Goal: Check status: Check status

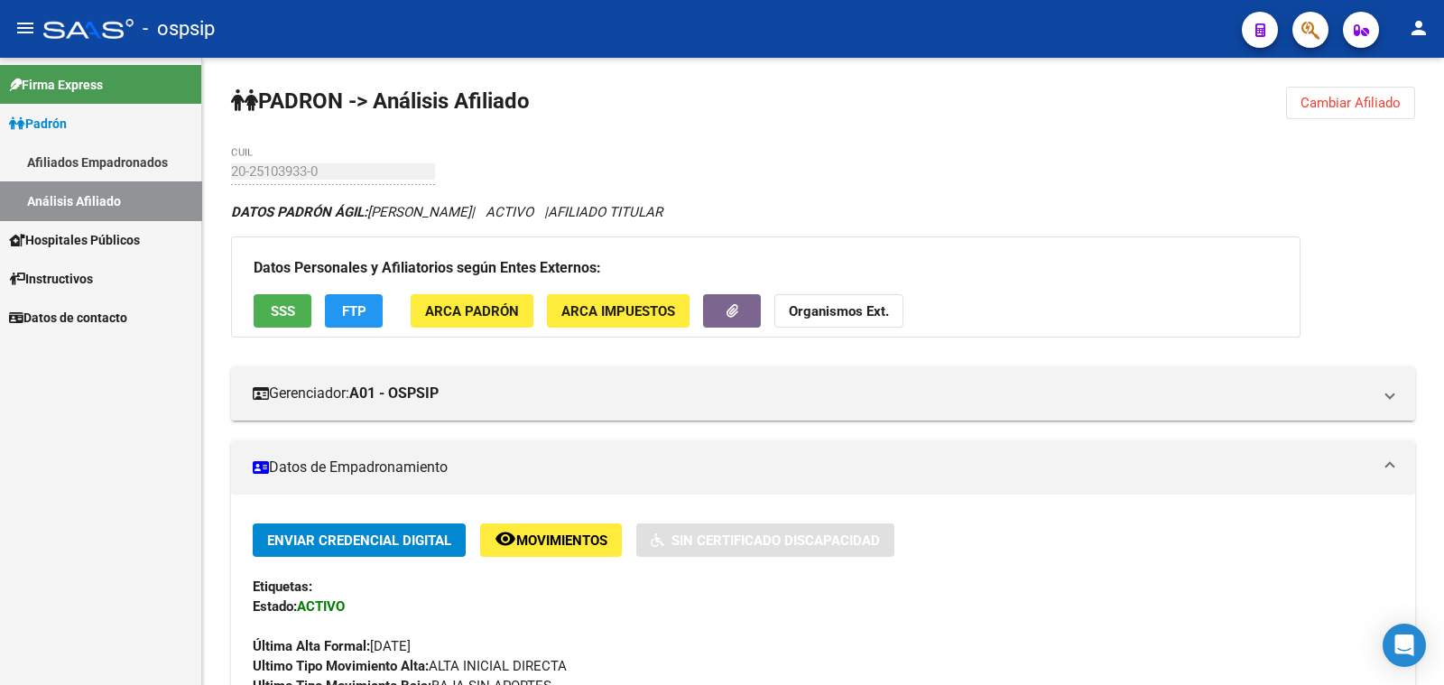
scroll to position [400, 0]
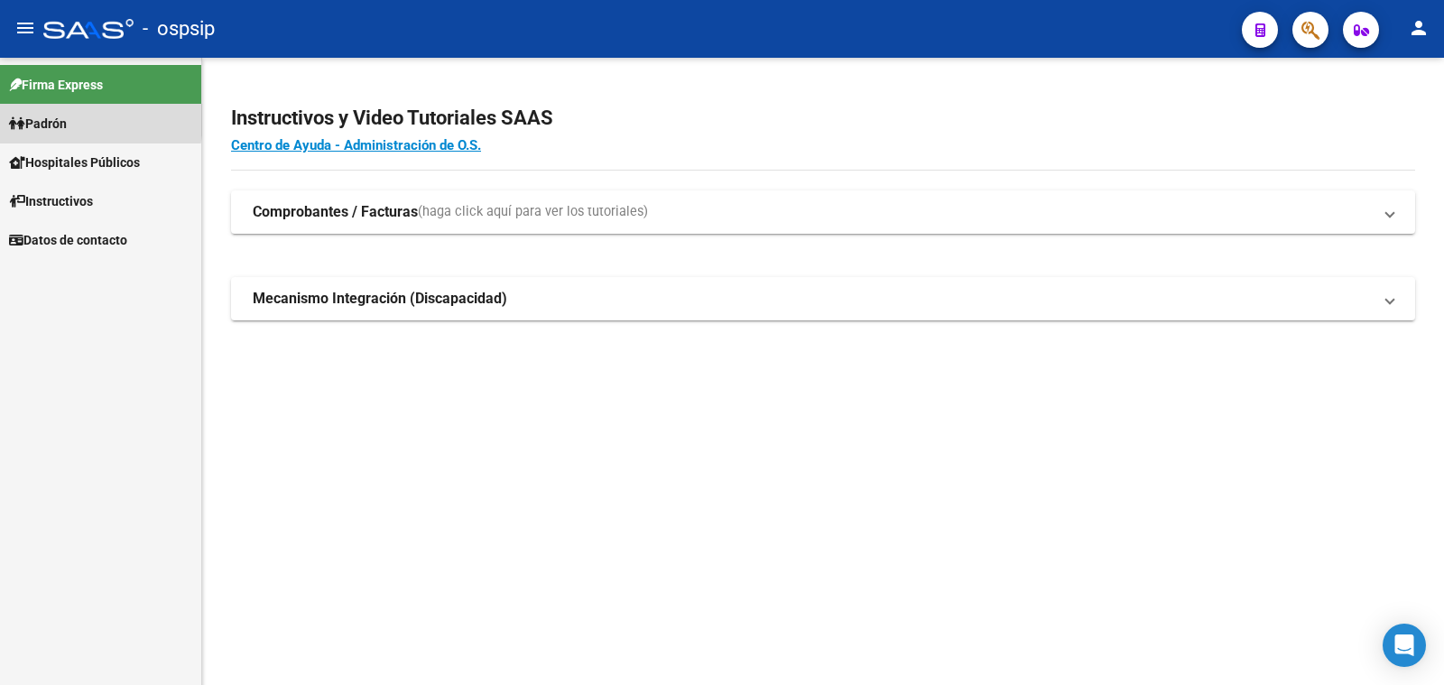
click at [54, 119] on span "Padrón" at bounding box center [38, 124] width 58 height 20
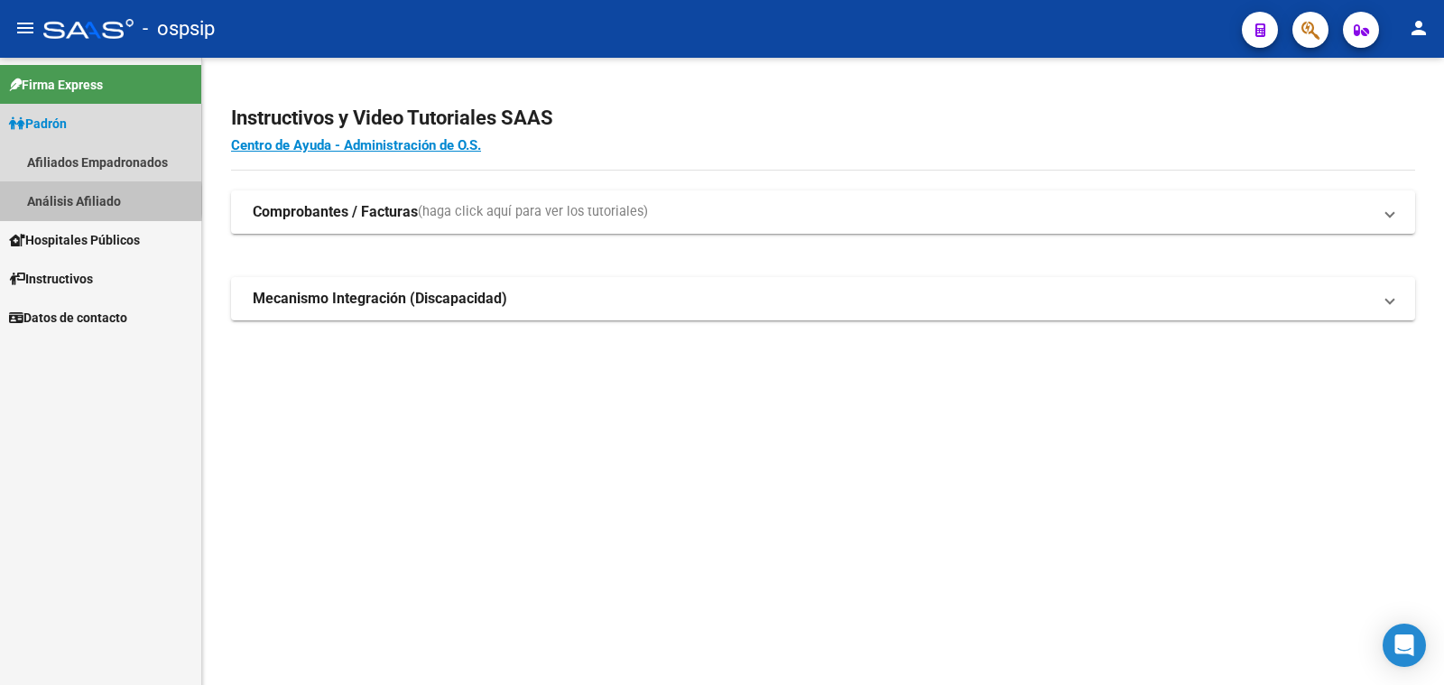
click at [88, 200] on link "Análisis Afiliado" at bounding box center [100, 200] width 201 height 39
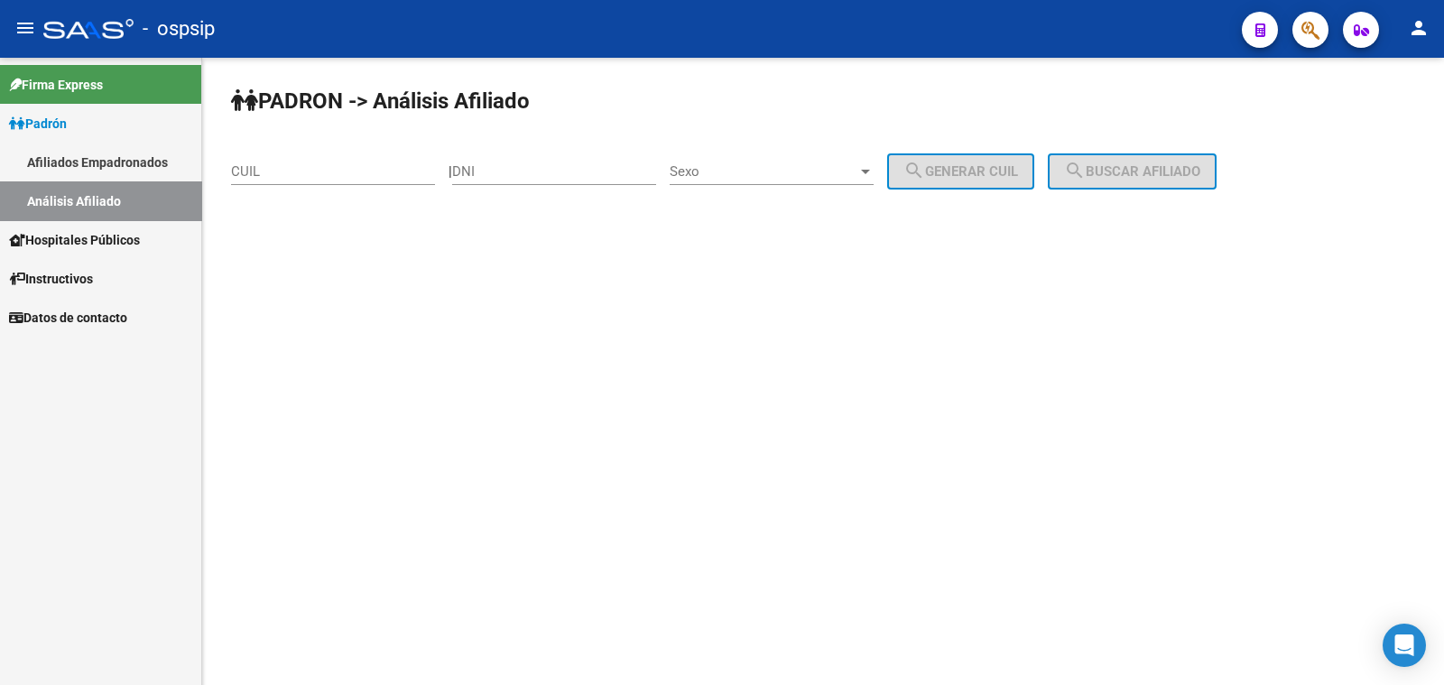
click at [507, 162] on div "DNI" at bounding box center [554, 165] width 204 height 39
drag, startPoint x: 507, startPoint y: 162, endPoint x: 488, endPoint y: 171, distance: 21.0
click at [488, 171] on input "DNI" at bounding box center [554, 171] width 204 height 16
paste input "24.877231"
click at [489, 169] on input "24.877231" at bounding box center [554, 171] width 204 height 16
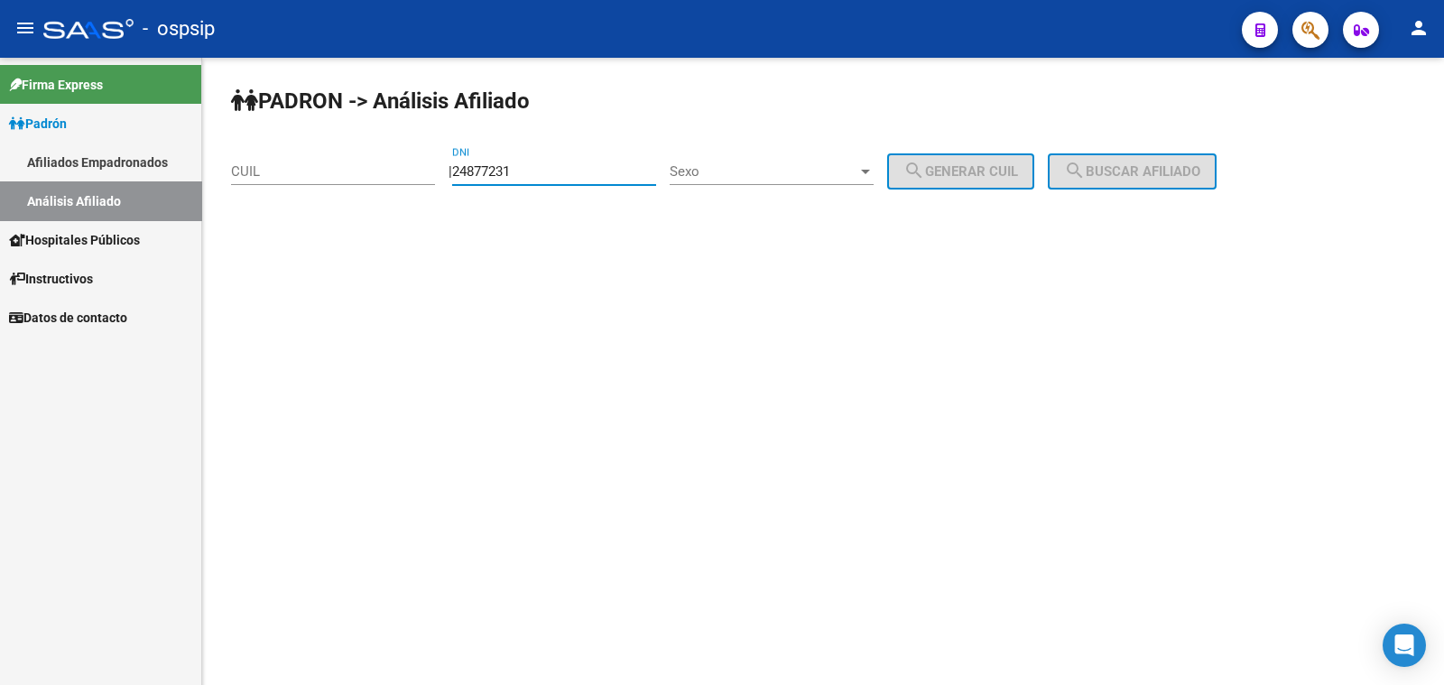
type input "24877231"
click at [752, 167] on span "Sexo" at bounding box center [764, 171] width 188 height 16
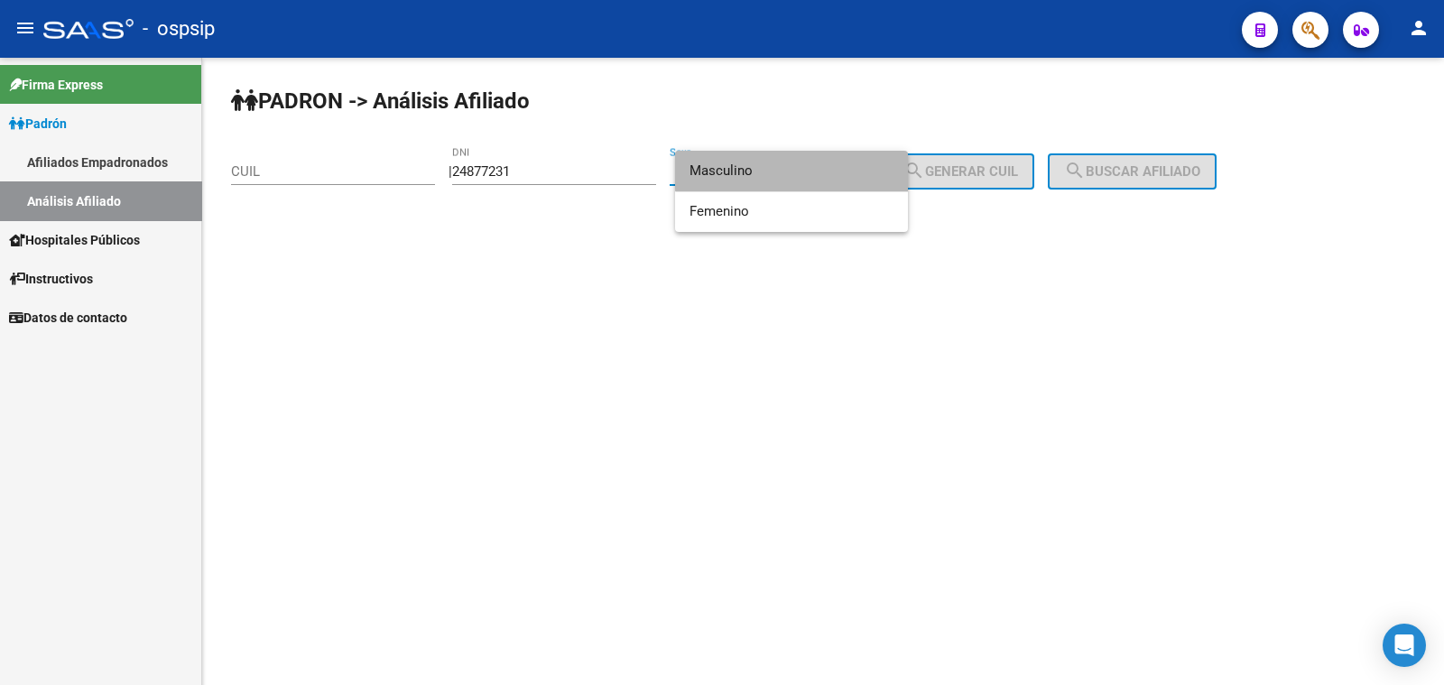
click at [798, 169] on span "Masculino" at bounding box center [792, 171] width 204 height 41
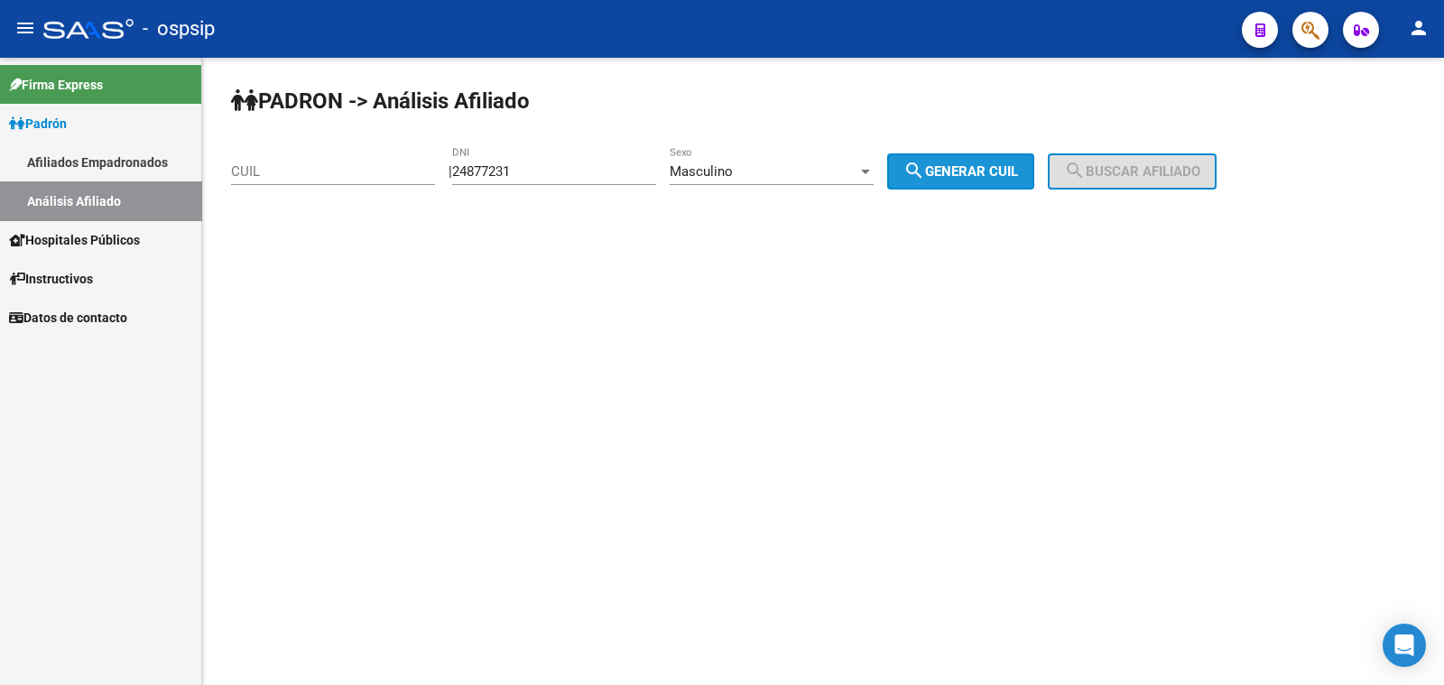
drag, startPoint x: 997, startPoint y: 169, endPoint x: 1141, endPoint y: 173, distance: 143.6
click at [1018, 169] on span "search Generar CUIL" at bounding box center [960, 171] width 115 height 16
type input "20-24877231-0"
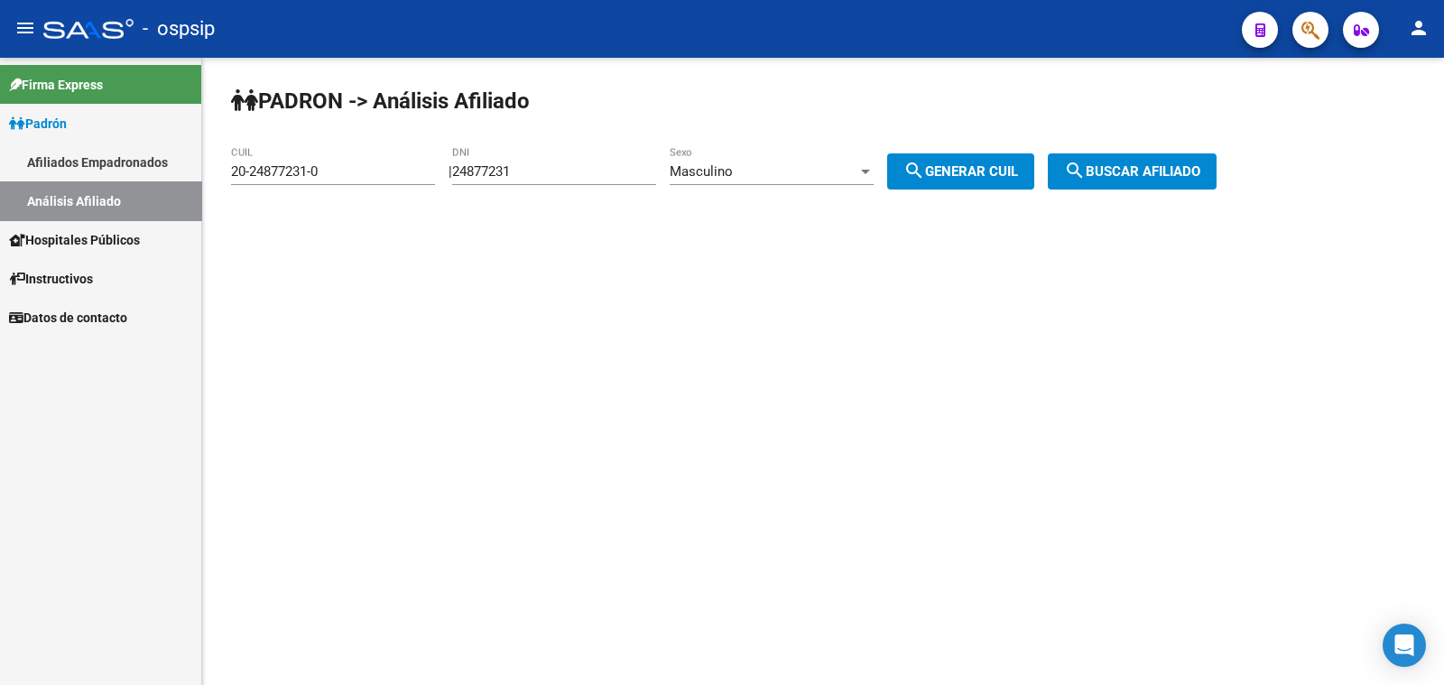
click at [1141, 173] on span "search Buscar afiliado" at bounding box center [1132, 171] width 136 height 16
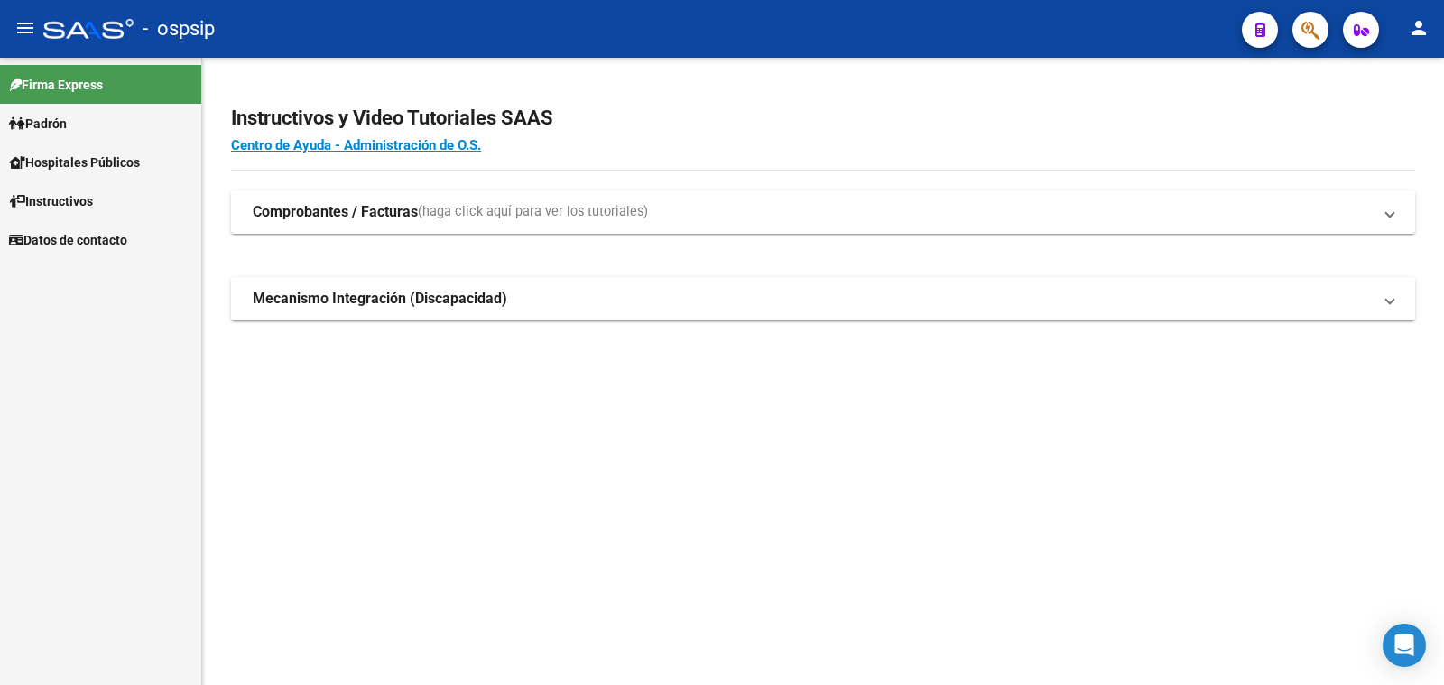
click at [52, 117] on span "Padrón" at bounding box center [38, 124] width 58 height 20
click at [116, 201] on link "Análisis Afiliado" at bounding box center [100, 200] width 201 height 39
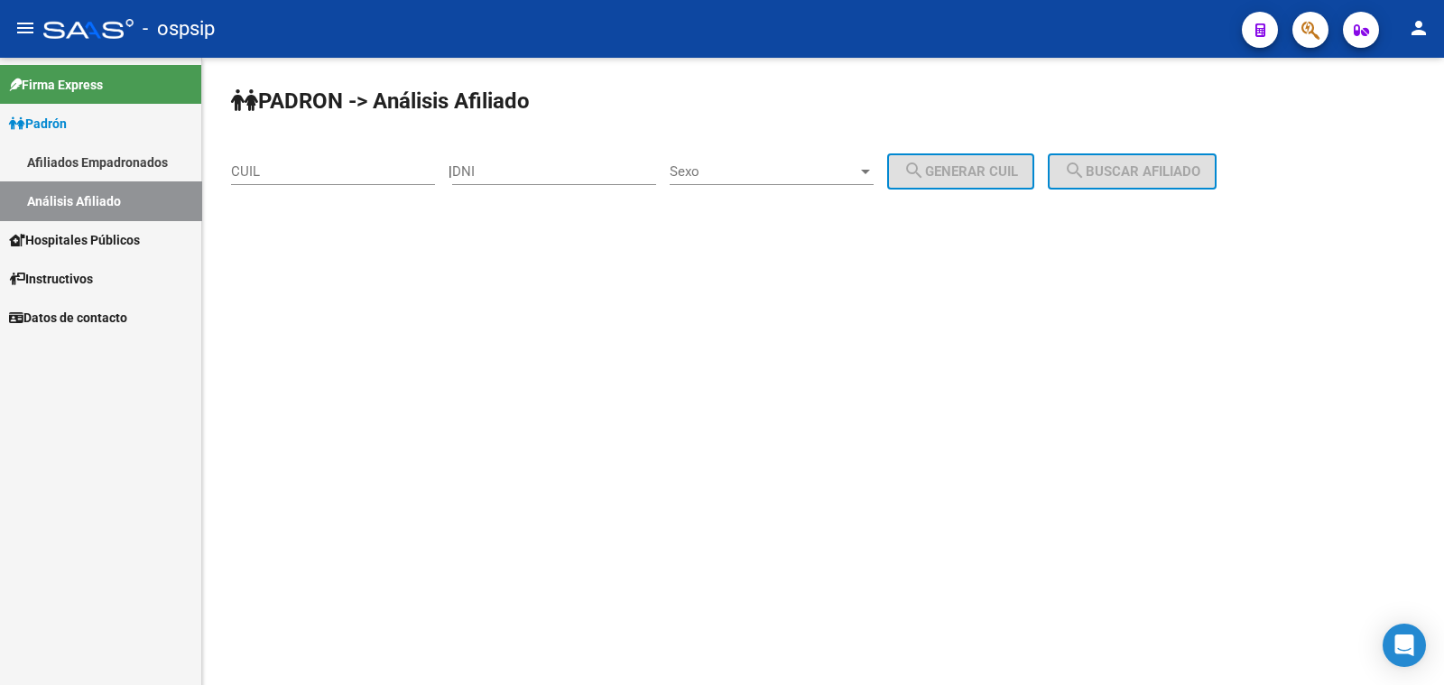
click at [534, 167] on input "DNI" at bounding box center [554, 171] width 204 height 16
paste input "24.877231"
click at [489, 169] on input "24.877231" at bounding box center [554, 171] width 204 height 16
type input "24877231"
click at [776, 175] on span "Sexo" at bounding box center [764, 171] width 188 height 16
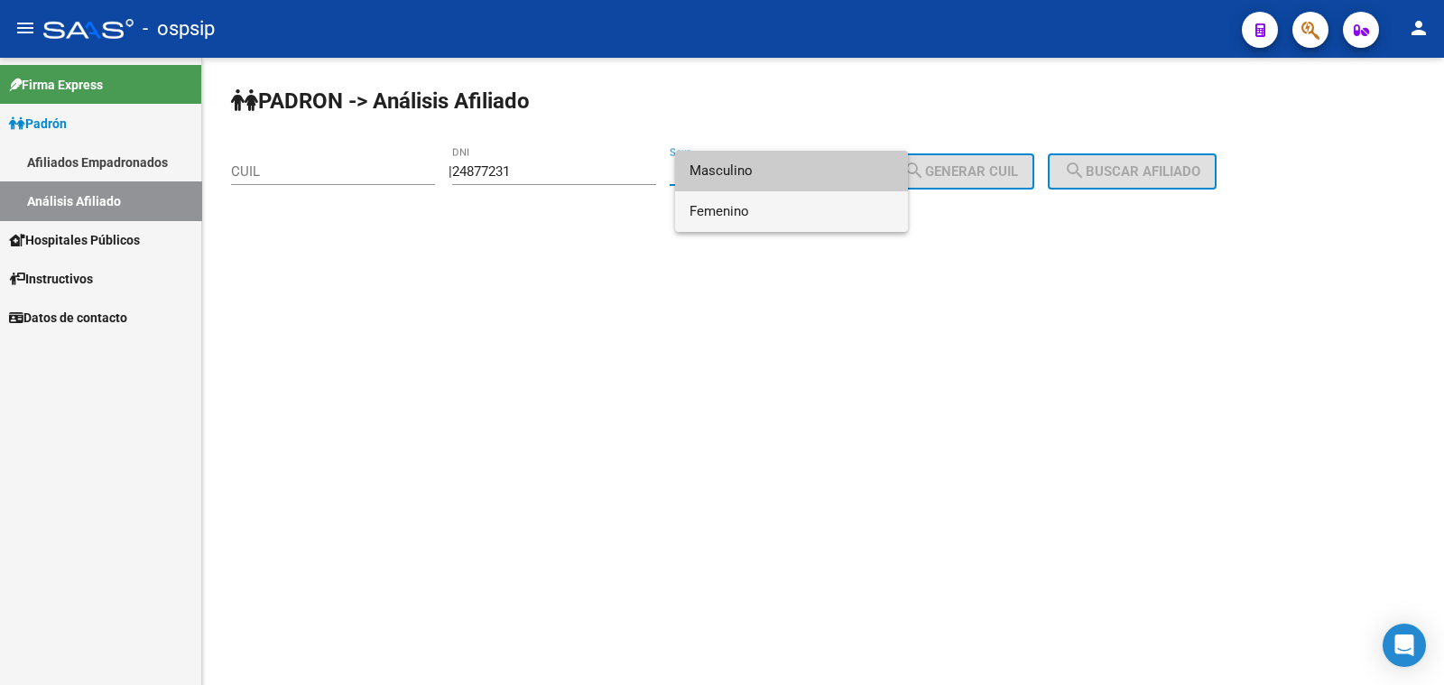
drag, startPoint x: 820, startPoint y: 203, endPoint x: 866, endPoint y: 202, distance: 45.1
click at [821, 204] on span "Femenino" at bounding box center [792, 211] width 204 height 41
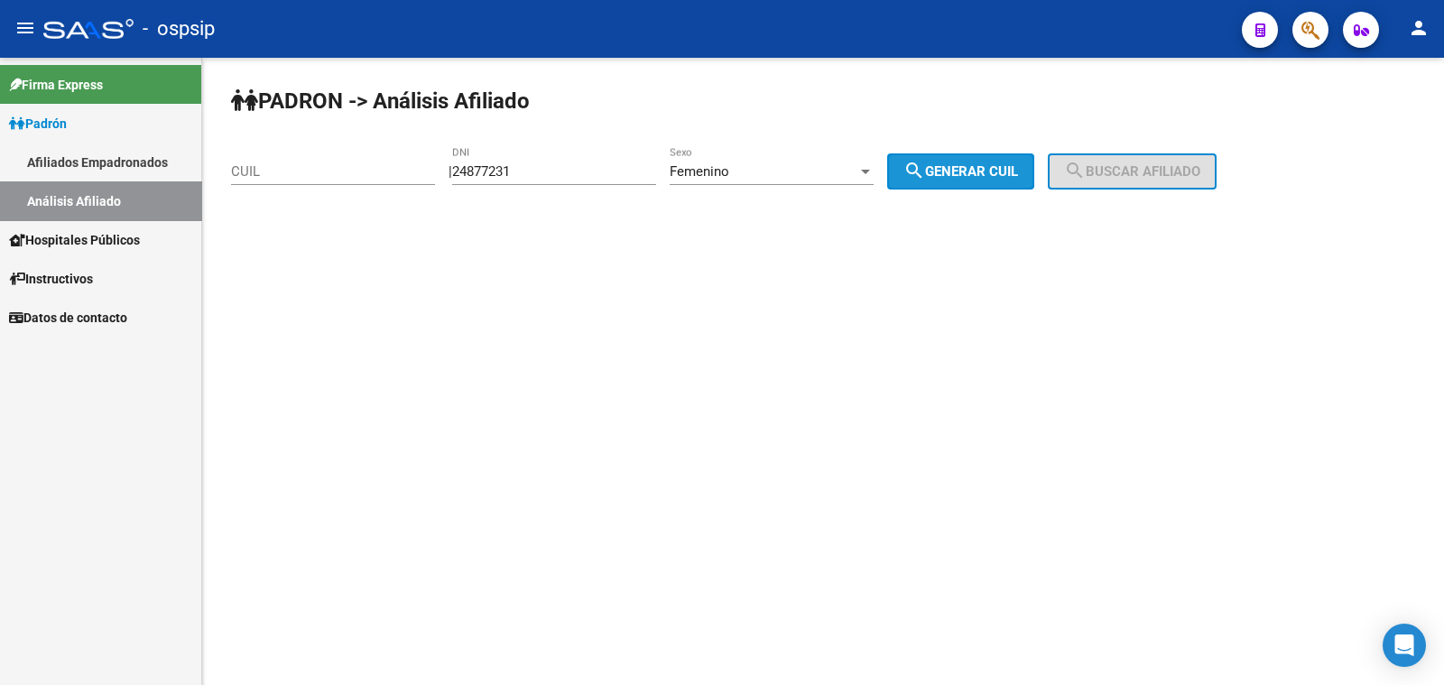
click at [999, 173] on span "search Generar CUIL" at bounding box center [960, 171] width 115 height 16
type input "27-24877231-5"
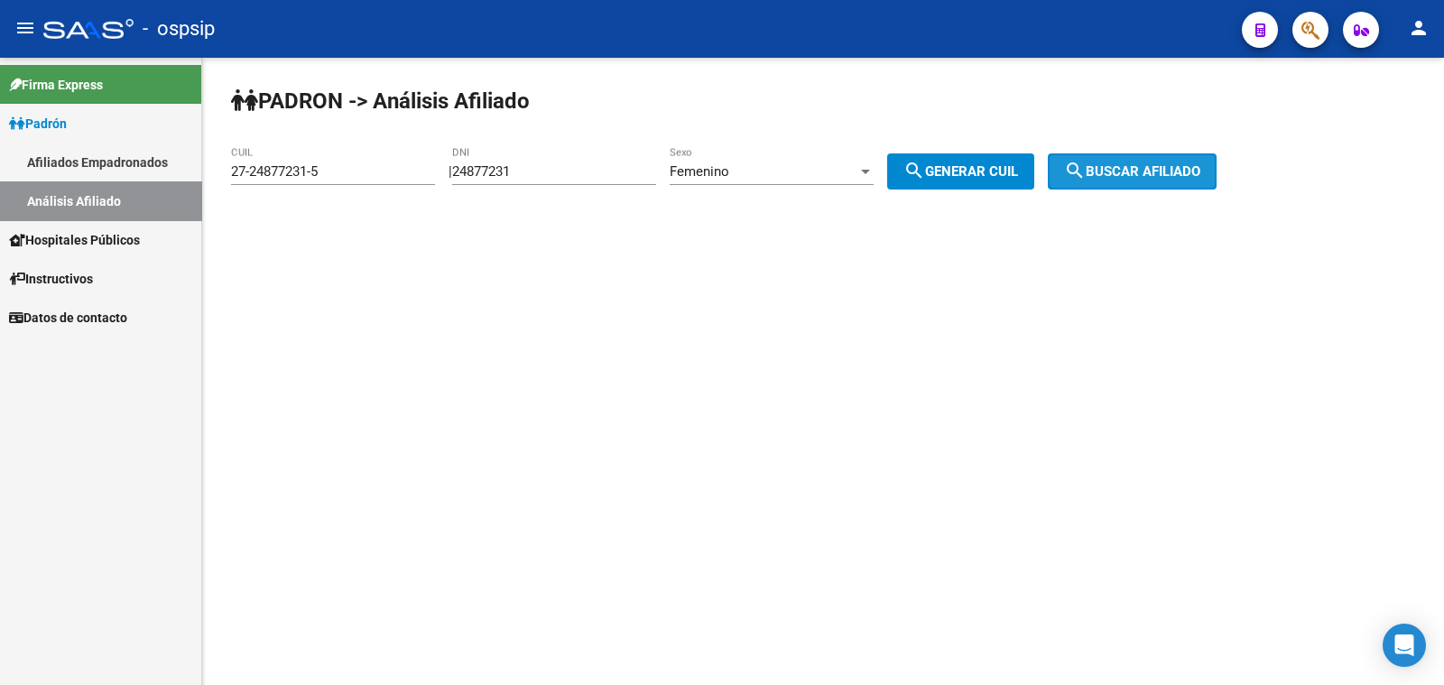
click at [1086, 179] on mat-icon "search" at bounding box center [1075, 171] width 22 height 22
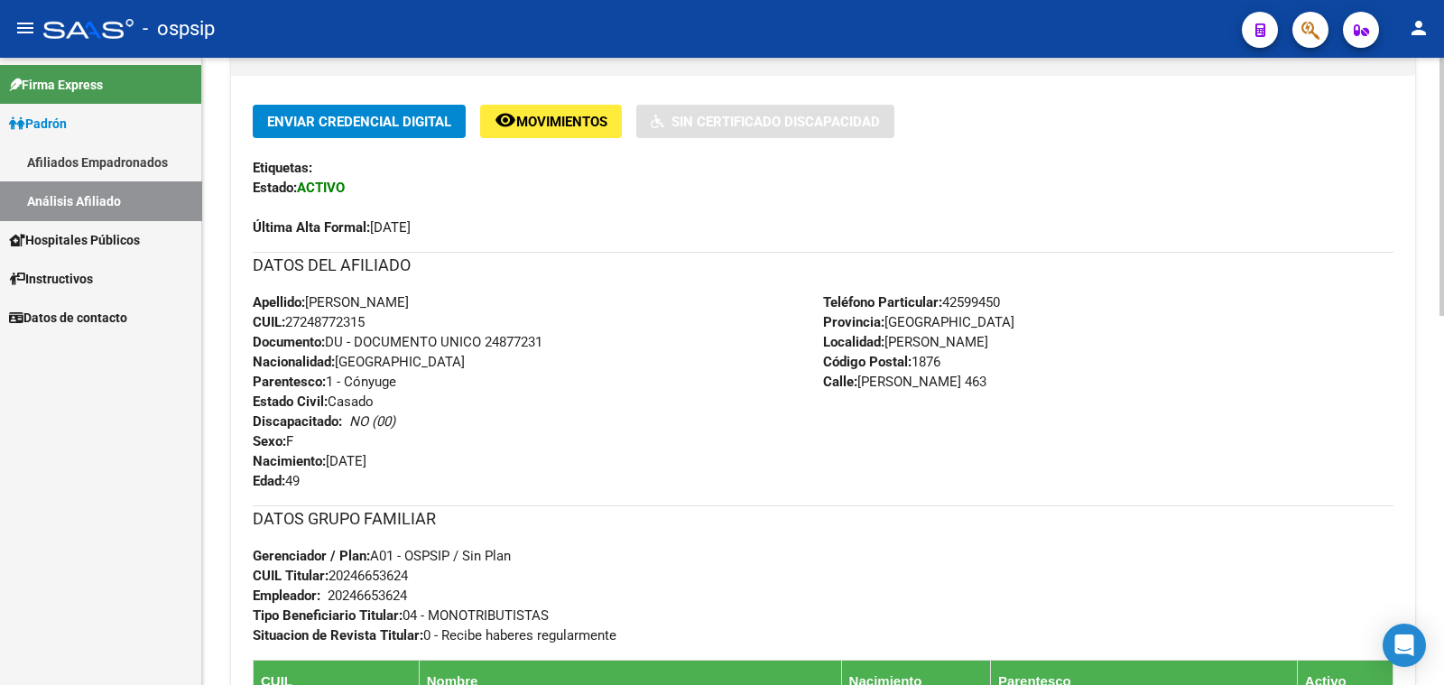
scroll to position [450, 0]
